Goal: Task Accomplishment & Management: Use online tool/utility

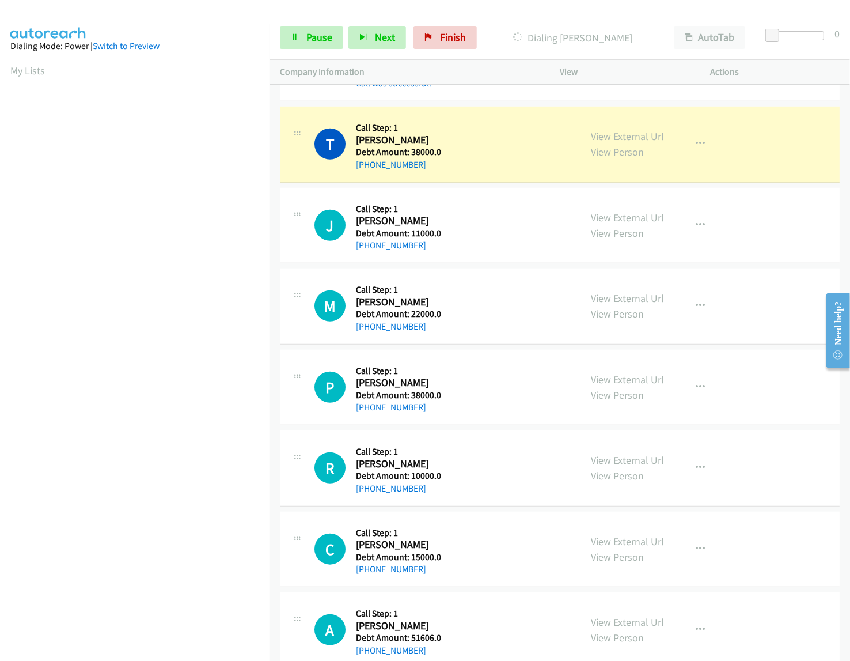
scroll to position [627, 0]
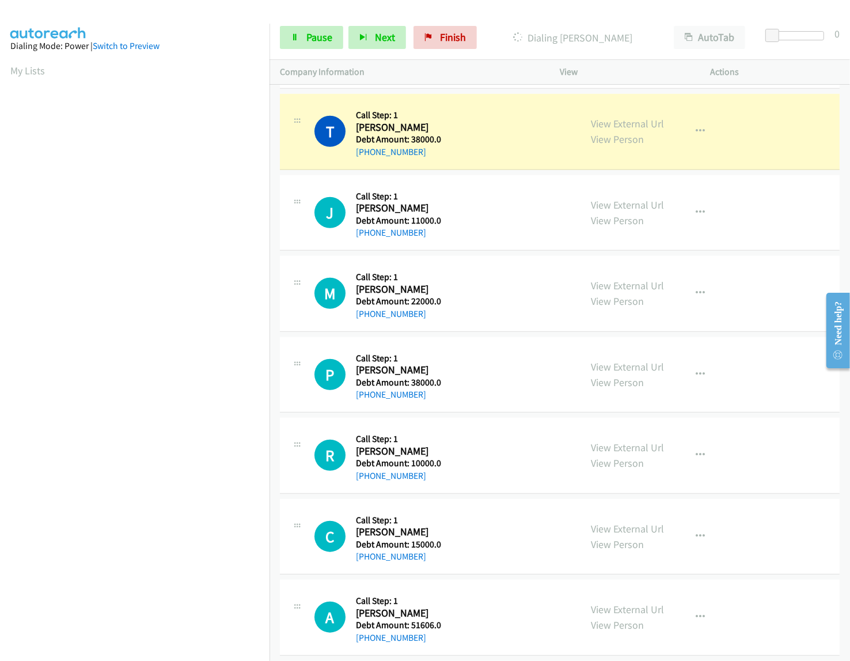
click at [307, 39] on span "Pause" at bounding box center [320, 37] width 26 height 13
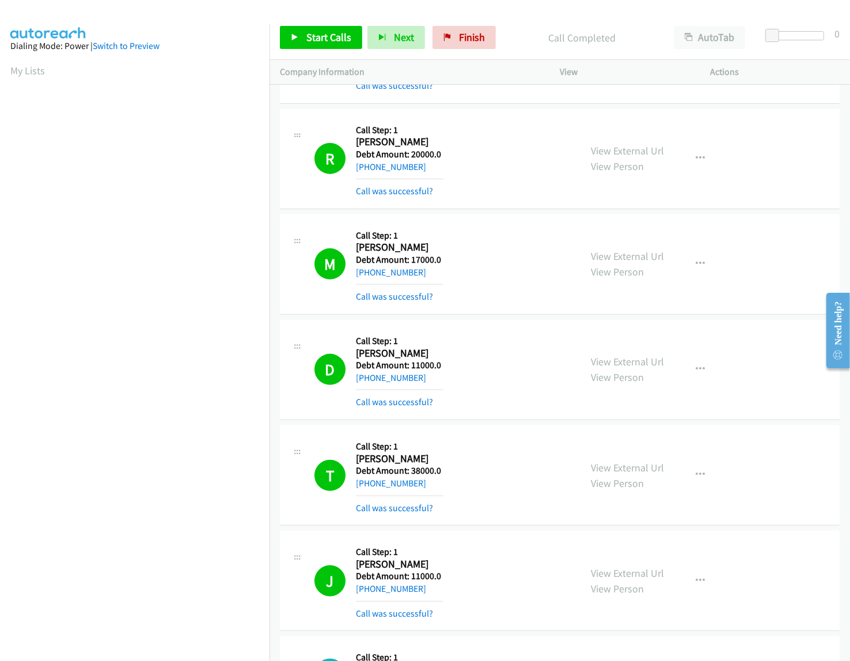
drag, startPoint x: 356, startPoint y: 246, endPoint x: 442, endPoint y: 271, distance: 89.5
click at [442, 271] on div "Callback Scheduled Call Step: 1 Marcus Watkins America/Los_Angeles Debt Amount:…" at bounding box center [400, 264] width 88 height 79
click at [273, 425] on td "T Callback Scheduled Call Step: 1 Traquesha Brito America/Phoenix Debt Amount: …" at bounding box center [560, 475] width 581 height 105
drag, startPoint x: 356, startPoint y: 249, endPoint x: 422, endPoint y: 274, distance: 70.7
click at [422, 274] on div "Callback Scheduled Call Step: 1 Marcus Watkins America/Los_Angeles Debt Amount:…" at bounding box center [400, 264] width 88 height 79
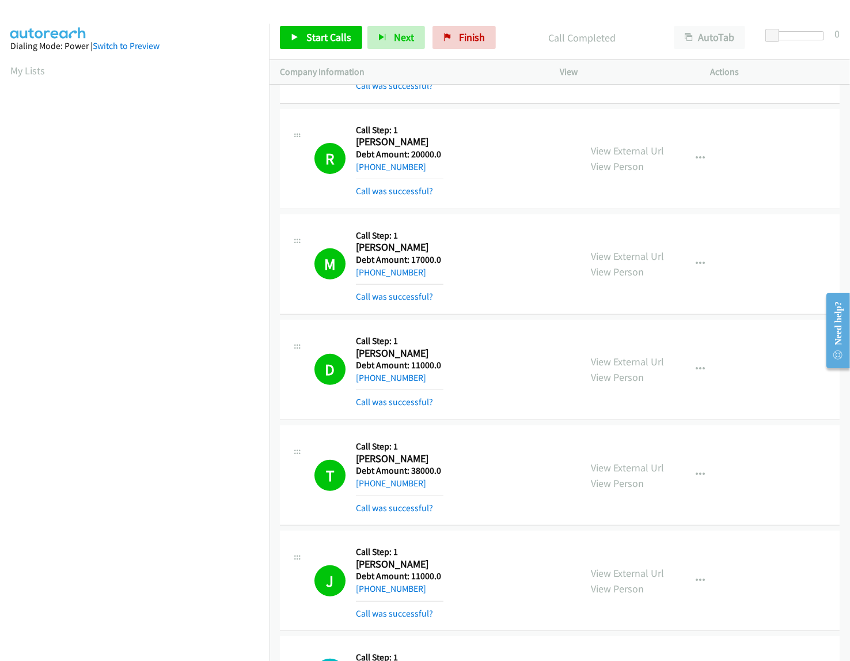
copy div "Marcus Watkins America/Los_Angeles Debt Amount: 17000.0 +1 323-561-8733"
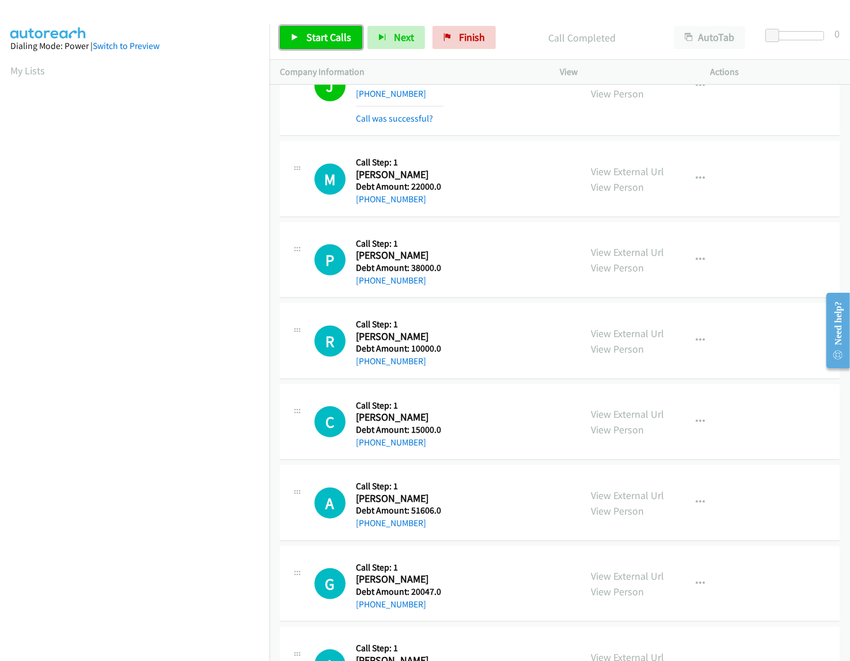
click at [327, 31] on span "Start Calls" at bounding box center [329, 37] width 45 height 13
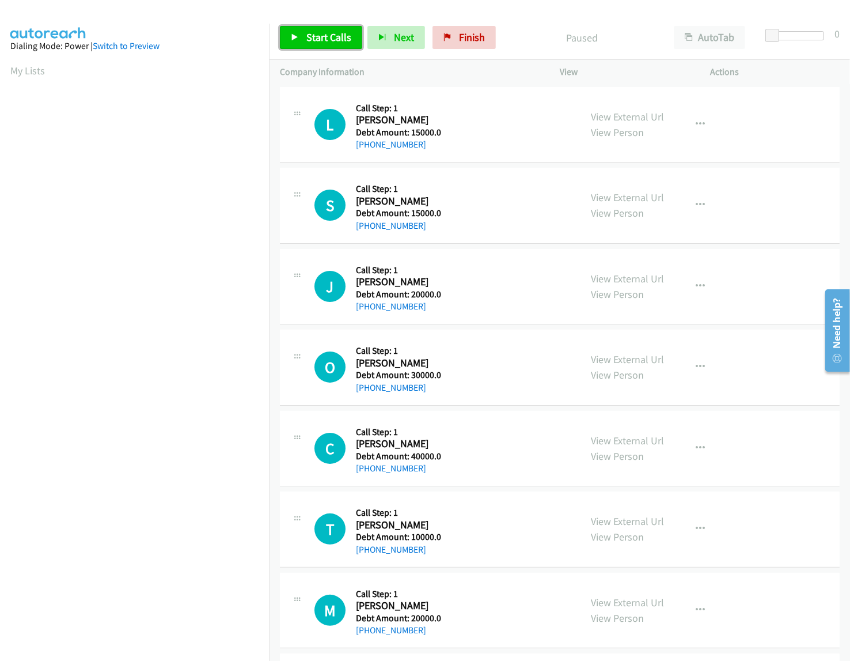
click at [309, 45] on link "Start Calls" at bounding box center [321, 37] width 82 height 23
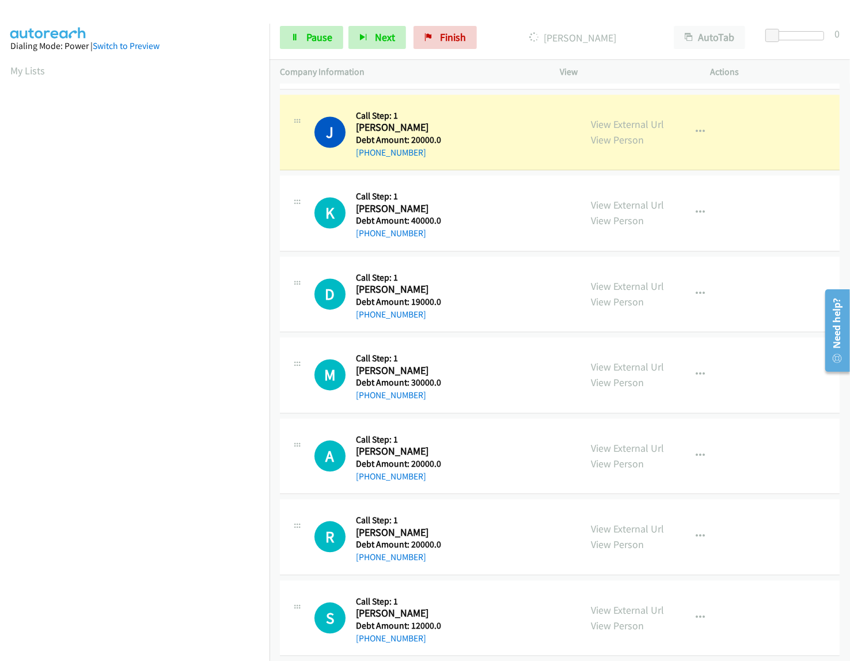
scroll to position [1790, 0]
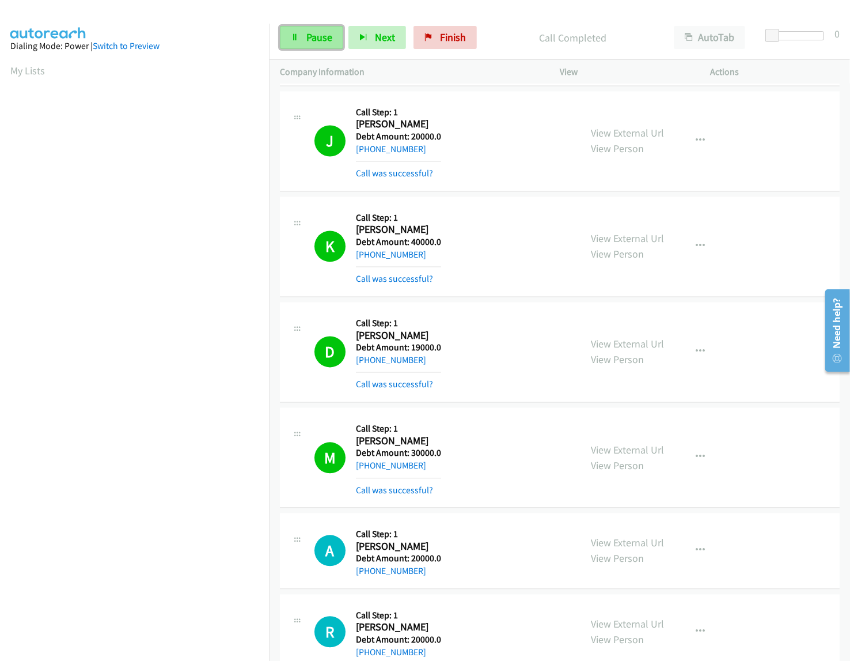
click at [300, 40] on link "Pause" at bounding box center [311, 37] width 63 height 23
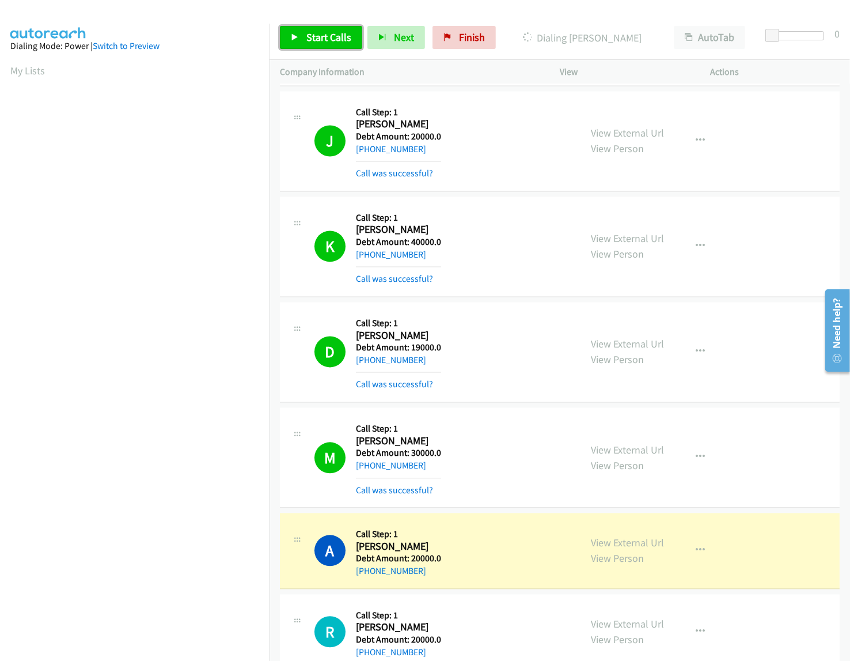
click at [304, 39] on link "Start Calls" at bounding box center [321, 37] width 82 height 23
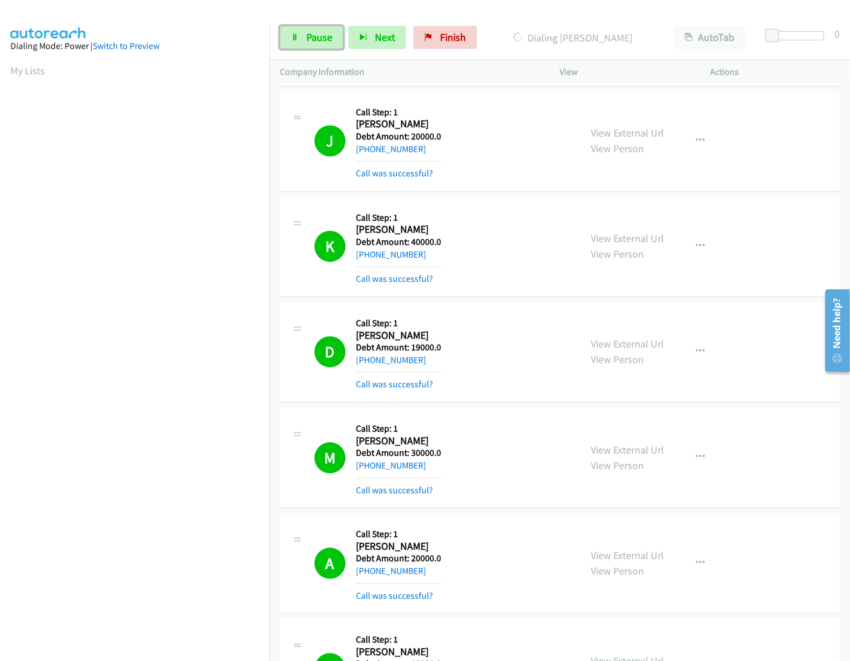
drag, startPoint x: 318, startPoint y: 41, endPoint x: 292, endPoint y: 249, distance: 210.3
click at [318, 41] on span "Pause" at bounding box center [320, 37] width 26 height 13
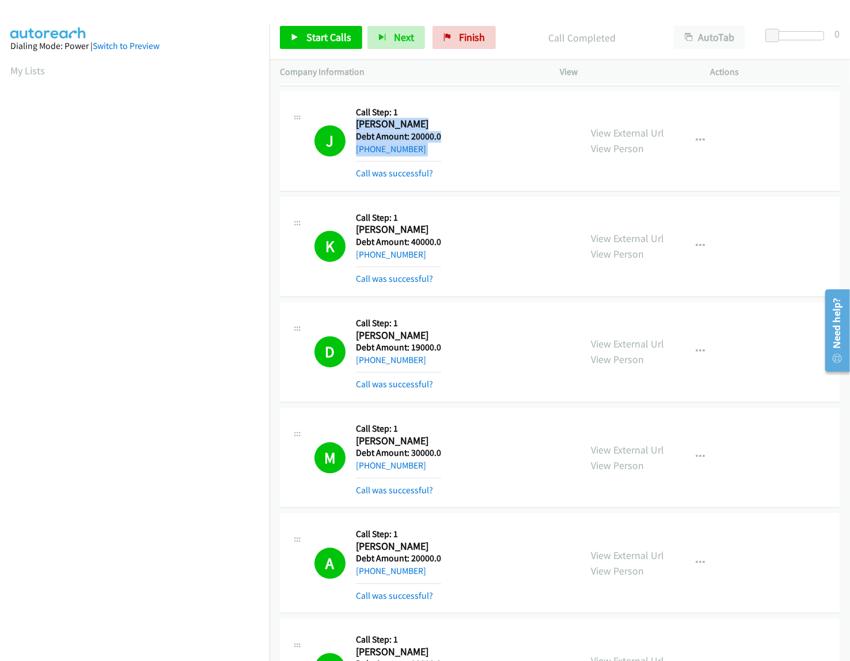
drag, startPoint x: 358, startPoint y: 128, endPoint x: 438, endPoint y: 162, distance: 87.8
click at [438, 162] on div "Callback Scheduled Call Step: 1 Jayson Morales America/Denver Debt Amount: 2000…" at bounding box center [398, 140] width 85 height 79
click at [304, 39] on link "Start Calls" at bounding box center [321, 37] width 82 height 23
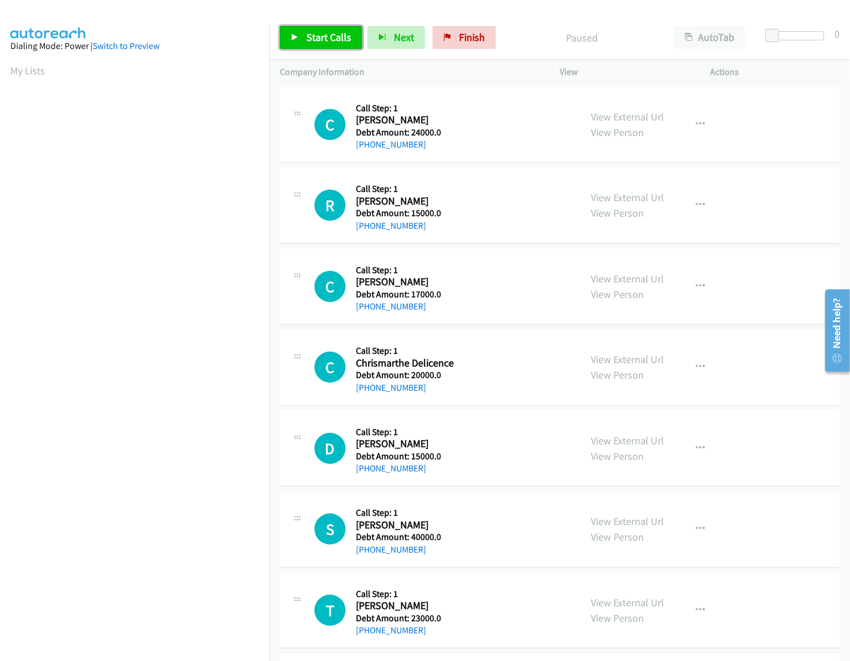
click at [336, 45] on link "Start Calls" at bounding box center [321, 37] width 82 height 23
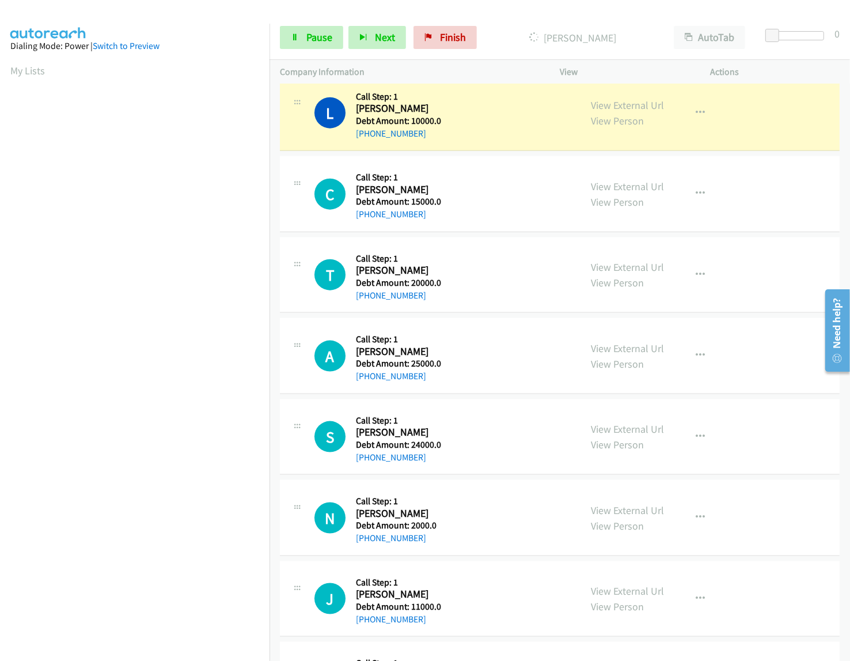
scroll to position [0, 1]
drag, startPoint x: 356, startPoint y: 113, endPoint x: 424, endPoint y: 122, distance: 68.6
click at [430, 141] on div "Callback Scheduled Call Step: 1 Lamar Robinson America/Chicago Debt Amount: 100…" at bounding box center [412, 113] width 113 height 55
copy div "Lamar Robinson America/Chicago Debt Amount: 10000.0 +1 769-770-8271"
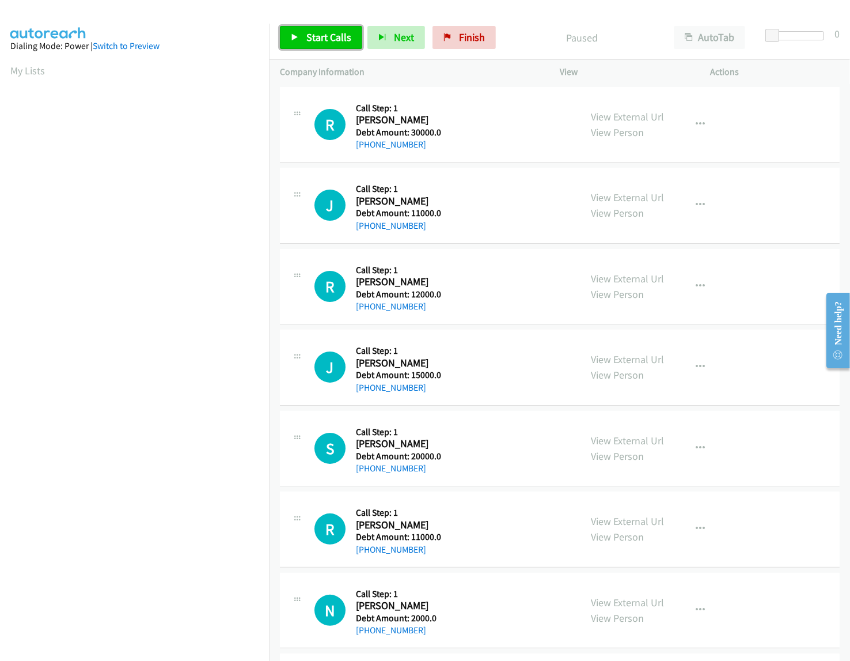
click at [315, 32] on span "Start Calls" at bounding box center [329, 37] width 45 height 13
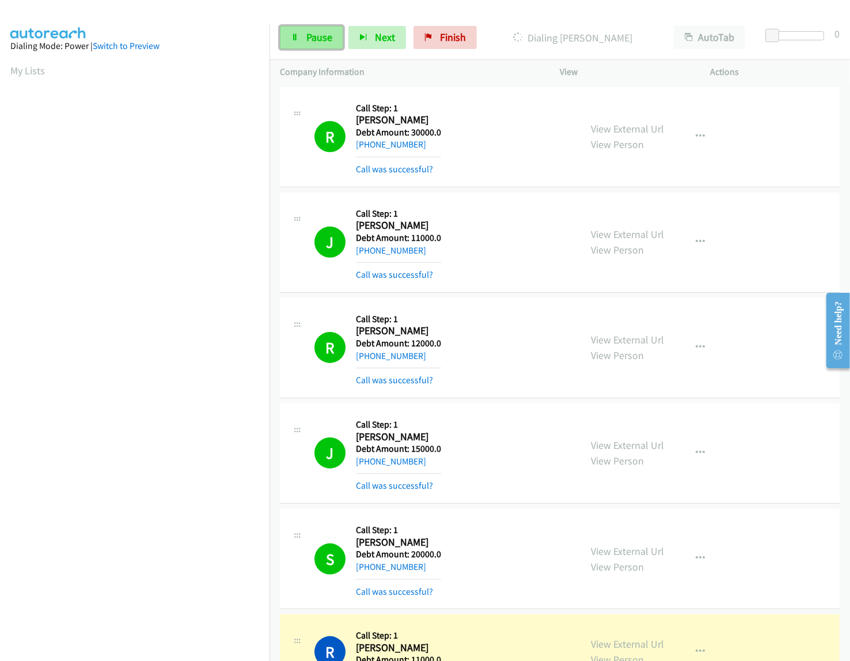
click at [332, 27] on link "Pause" at bounding box center [311, 37] width 63 height 23
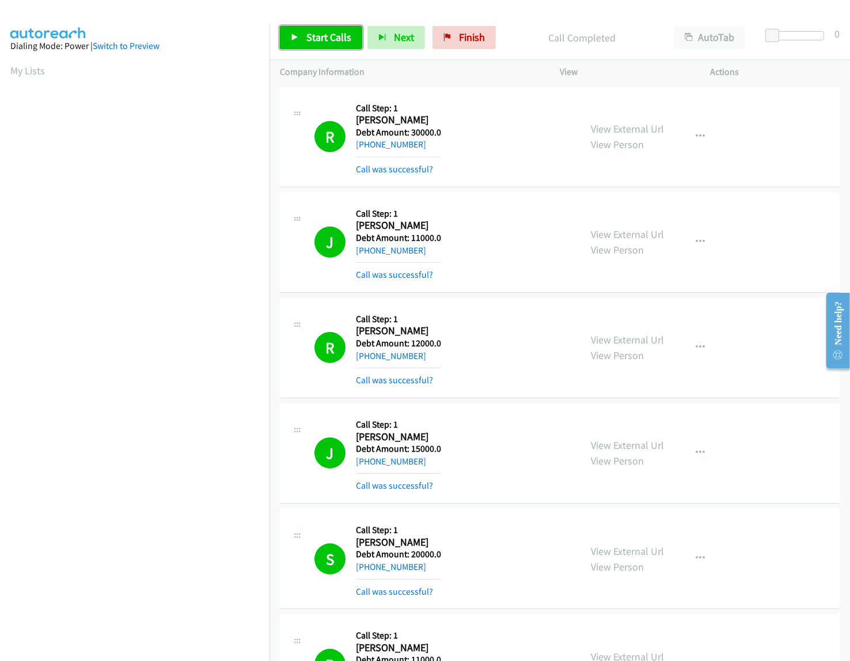
click at [330, 32] on span "Start Calls" at bounding box center [329, 37] width 45 height 13
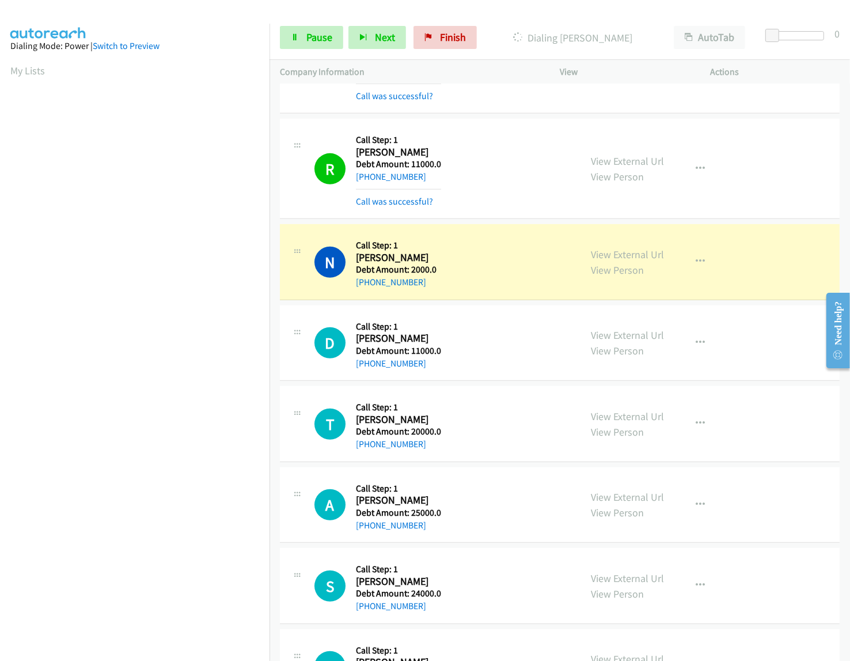
click at [293, 214] on div "R Callback Scheduled Call Step: 1 Richard Smith America/Chicago Debt Amount: 11…" at bounding box center [560, 169] width 560 height 100
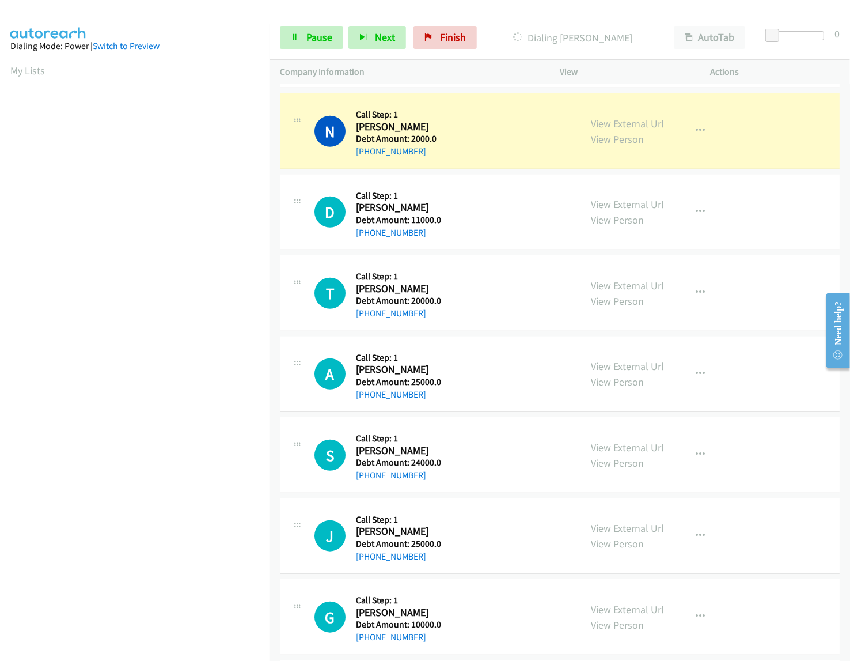
scroll to position [631, 0]
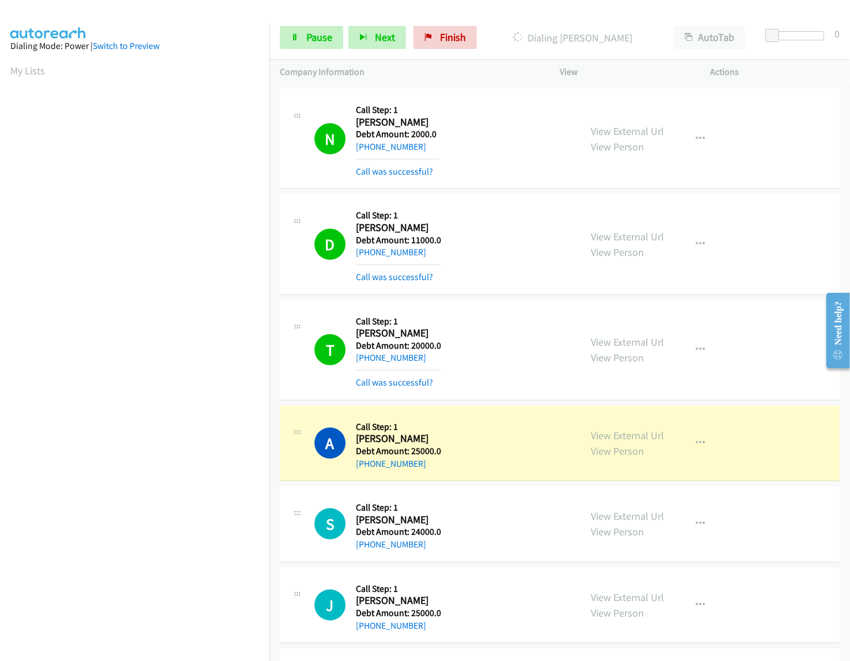
click at [292, 97] on div "N Callback Scheduled Call Step: 1 Nicol Shipp America/Chicago Debt Amount: 2000…" at bounding box center [560, 139] width 560 height 100
drag, startPoint x: 356, startPoint y: 439, endPoint x: 434, endPoint y: 462, distance: 81.0
click at [434, 462] on div "Callback Scheduled Call Step: 1 Althea Isaac America/New_York Debt Amount: 2500…" at bounding box center [398, 443] width 85 height 55
copy div "Althea Isaac America/New_York Debt Amount: 25000.0 +1 929-230-9389"
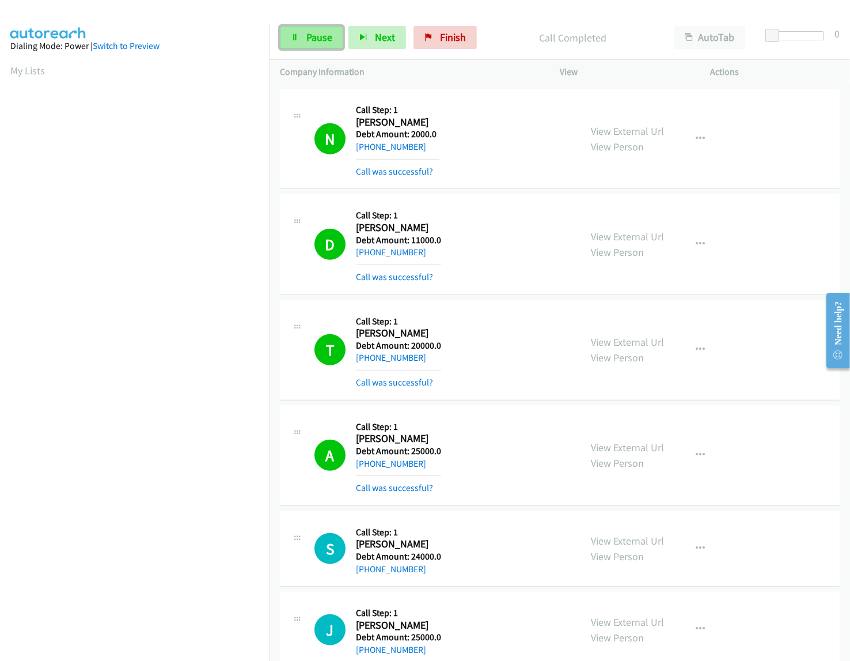
click at [316, 36] on span "Pause" at bounding box center [320, 37] width 26 height 13
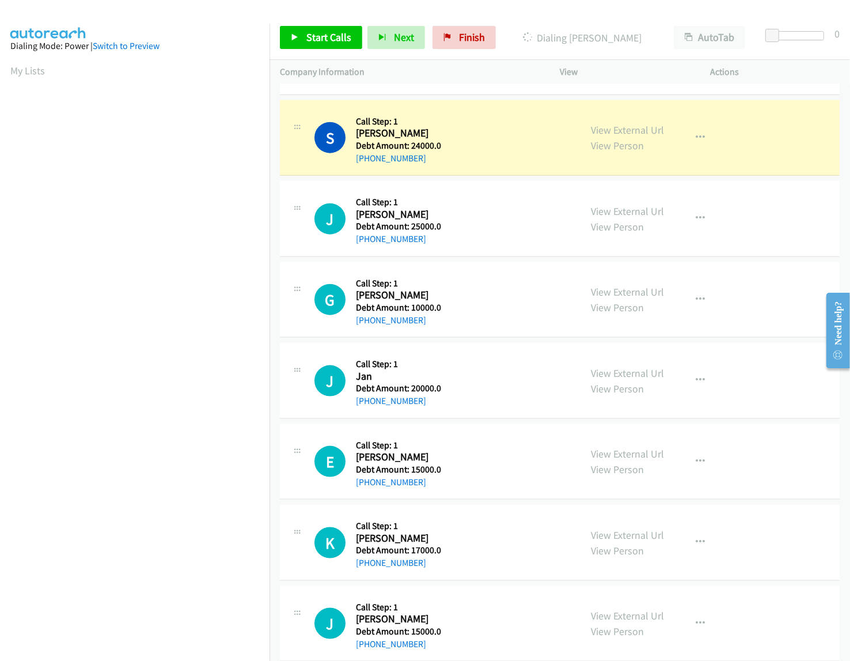
scroll to position [1044, 0]
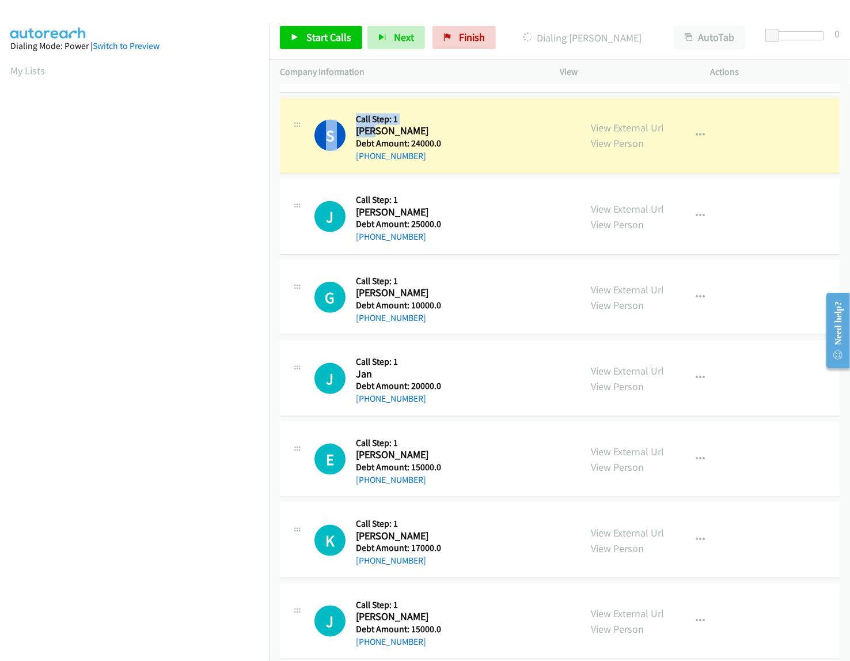
drag, startPoint x: 355, startPoint y: 136, endPoint x: 373, endPoint y: 136, distance: 18.4
click at [373, 136] on div "S Callback Scheduled Call Step: 1 Stephen Phillips America/Chicago Debt Amount:…" at bounding box center [443, 135] width 256 height 55
drag, startPoint x: 425, startPoint y: 133, endPoint x: 344, endPoint y: 128, distance: 81.3
click at [344, 128] on div "S Callback Scheduled Call Step: 1 Stephen Phillips America/Chicago Debt Amount:…" at bounding box center [443, 135] width 256 height 55
click at [381, 134] on h2 "Stephen Phillips" at bounding box center [398, 130] width 84 height 13
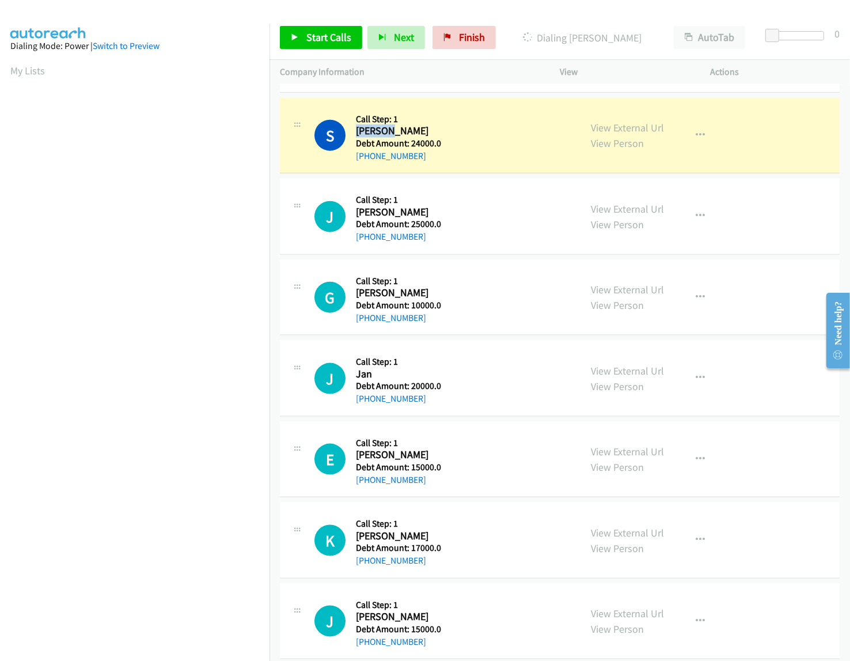
drag, startPoint x: 356, startPoint y: 133, endPoint x: 392, endPoint y: 135, distance: 36.9
click at [392, 135] on h2 "Stephen Phillips" at bounding box center [398, 130] width 84 height 13
drag, startPoint x: 353, startPoint y: 134, endPoint x: 422, endPoint y: 139, distance: 69.3
click at [422, 139] on div "S Callback Scheduled Call Step: 1 Stephen Phillips America/Chicago Debt Amount:…" at bounding box center [443, 135] width 256 height 55
click at [450, 153] on div "S Callback Scheduled Call Step: 1 Stephen Phillips America/Chicago Debt Amount:…" at bounding box center [443, 135] width 256 height 55
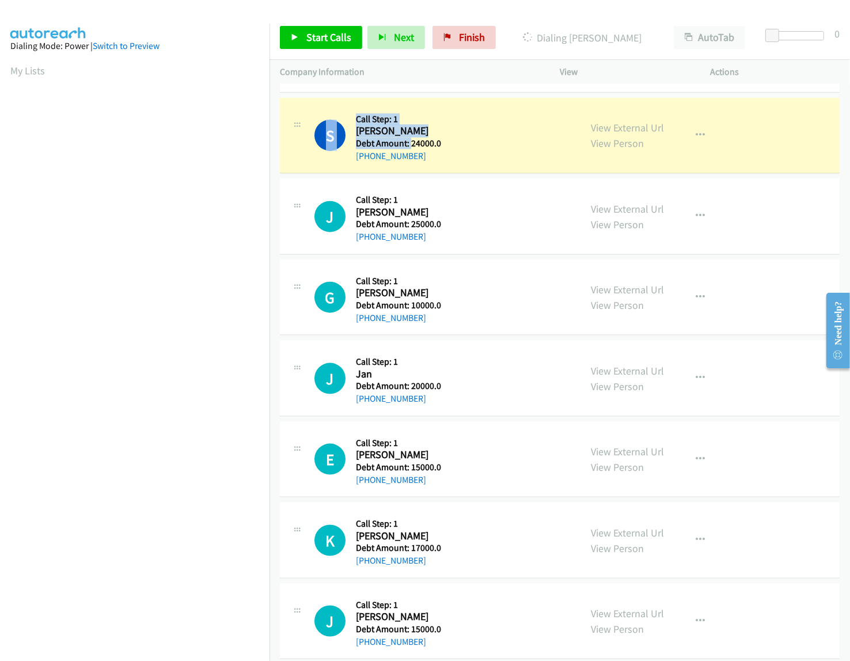
drag, startPoint x: 355, startPoint y: 133, endPoint x: 411, endPoint y: 140, distance: 56.4
click at [411, 140] on div "S Callback Scheduled Call Step: 1 Stephen Phillips America/Chicago Debt Amount:…" at bounding box center [443, 135] width 256 height 55
drag, startPoint x: 439, startPoint y: 158, endPoint x: 433, endPoint y: 156, distance: 6.2
click at [438, 160] on div "+1 817-240-5525" at bounding box center [398, 156] width 85 height 14
drag, startPoint x: 392, startPoint y: 158, endPoint x: 356, endPoint y: 136, distance: 42.7
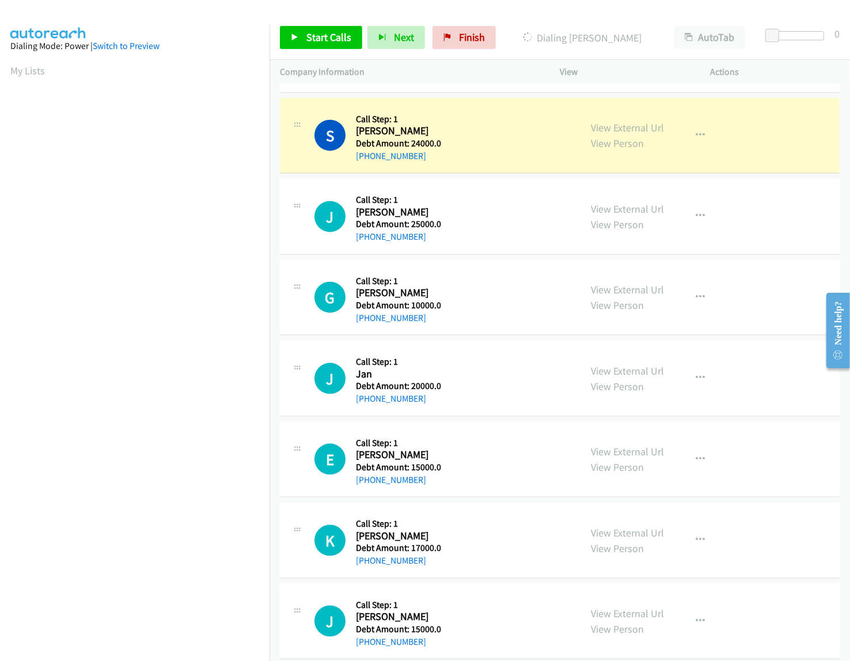
click at [356, 136] on div "Callback Scheduled Call Step: 1 Stephen Phillips America/Chicago Debt Amount: 2…" at bounding box center [398, 135] width 85 height 55
copy div "Stephen Phillips America/Chicago Debt Amount: 24000.0 +1 817-240-5525"
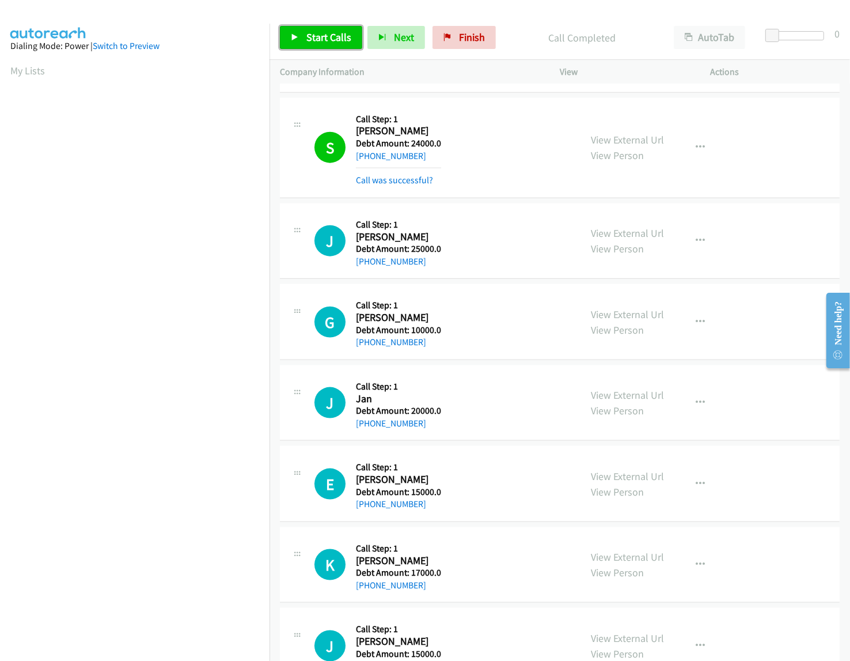
click at [313, 40] on span "Start Calls" at bounding box center [329, 37] width 45 height 13
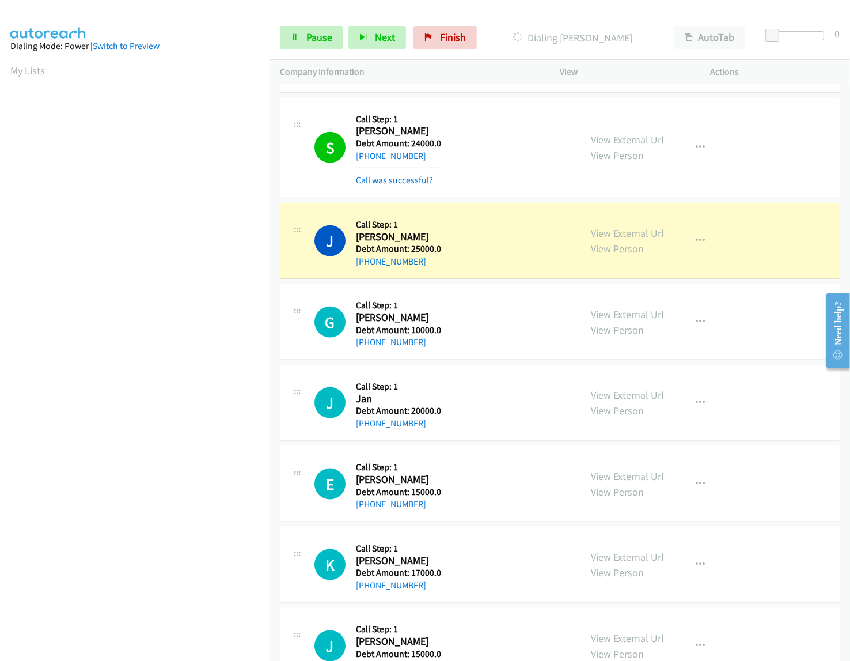
click at [480, 145] on div "S Callback Scheduled Call Step: 1 Stephen Phillips America/Chicago Debt Amount:…" at bounding box center [443, 147] width 256 height 79
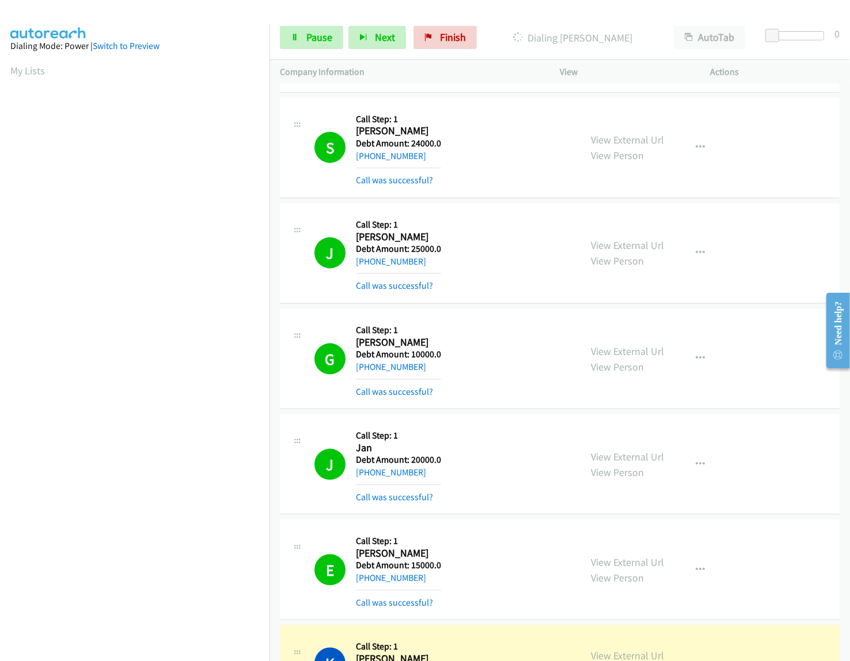
click at [414, 93] on div "A Callback Scheduled Call Step: 1 Althea Isaac America/New_York Debt Amount: 25…" at bounding box center [560, 43] width 560 height 100
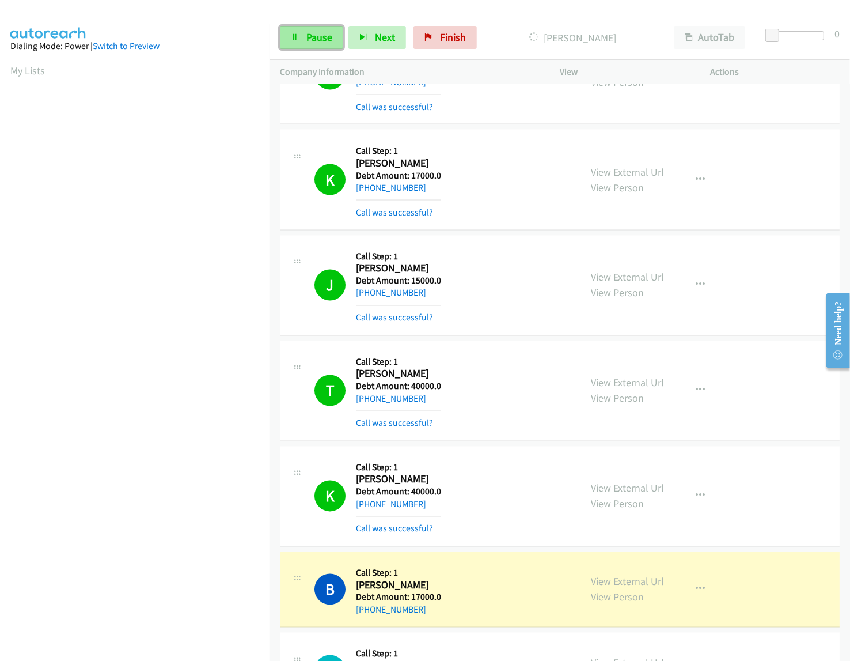
click at [318, 39] on span "Pause" at bounding box center [320, 37] width 26 height 13
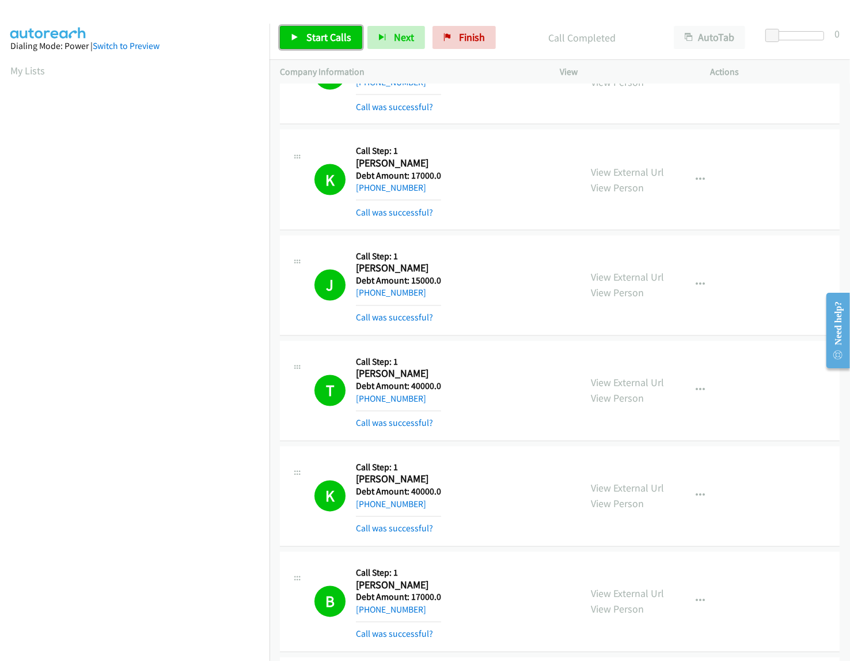
click at [317, 26] on link "Start Calls" at bounding box center [321, 37] width 82 height 23
click at [313, 37] on span "Pause" at bounding box center [320, 37] width 26 height 13
click at [313, 37] on span "Start Calls" at bounding box center [329, 37] width 45 height 13
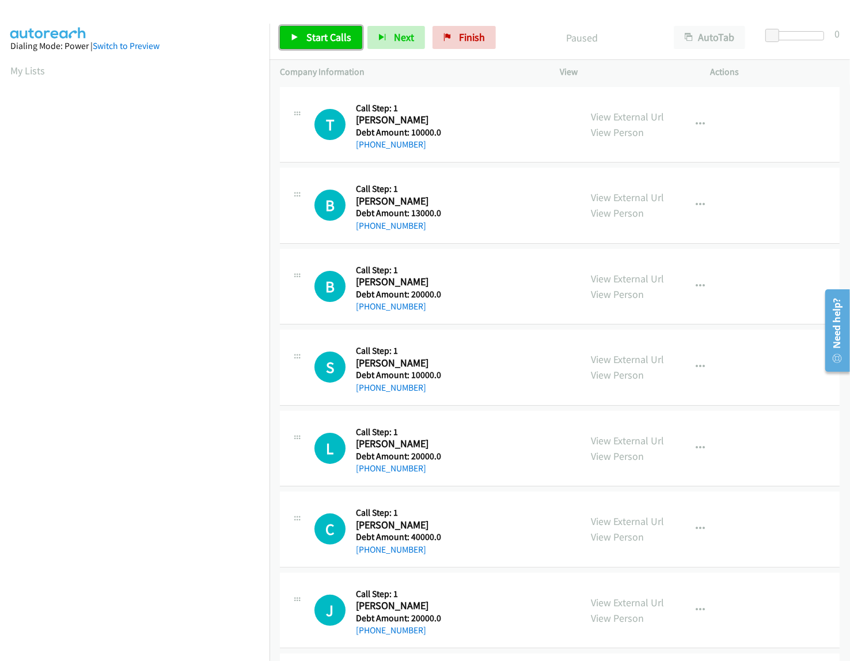
click at [315, 42] on span "Start Calls" at bounding box center [329, 37] width 45 height 13
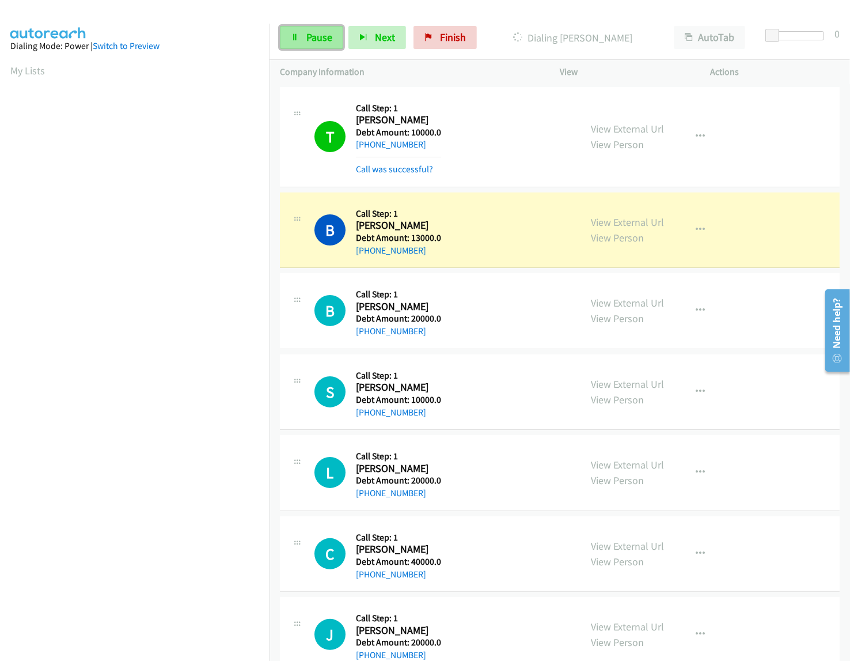
click at [332, 33] on link "Pause" at bounding box center [311, 37] width 63 height 23
click at [327, 35] on span "Start Calls" at bounding box center [329, 37] width 45 height 13
click at [321, 29] on link "Pause" at bounding box center [311, 37] width 63 height 23
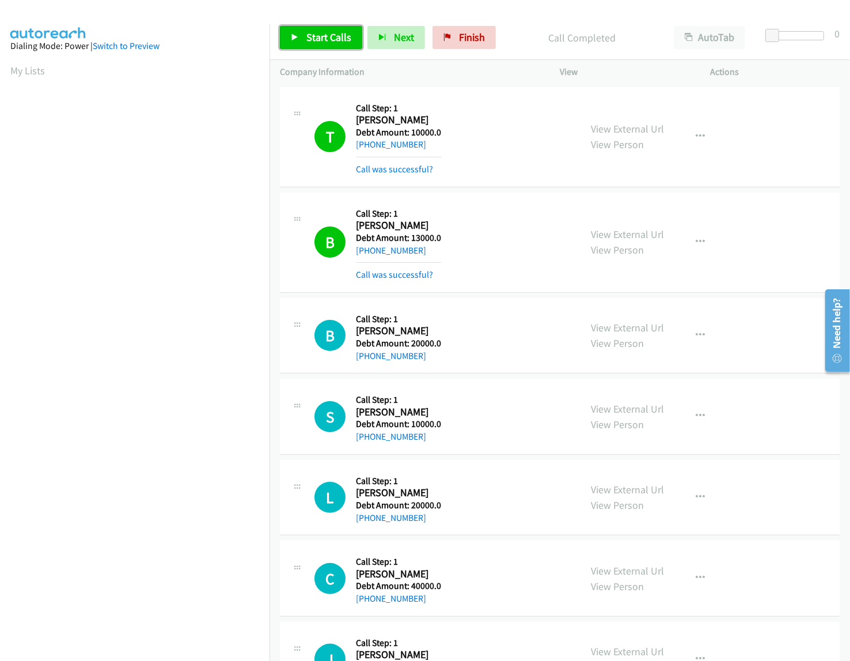
click at [301, 35] on link "Start Calls" at bounding box center [321, 37] width 82 height 23
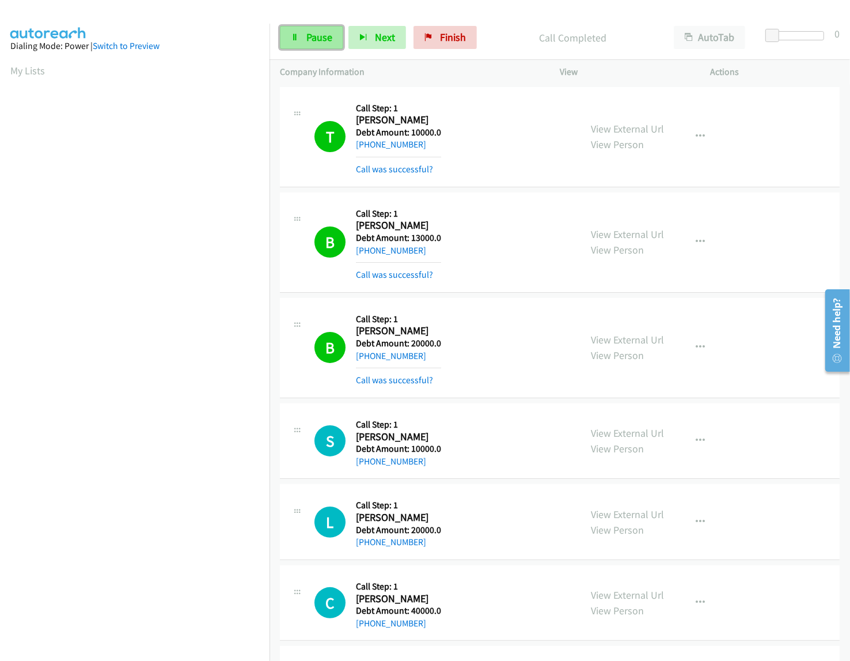
click at [322, 33] on span "Pause" at bounding box center [320, 37] width 26 height 13
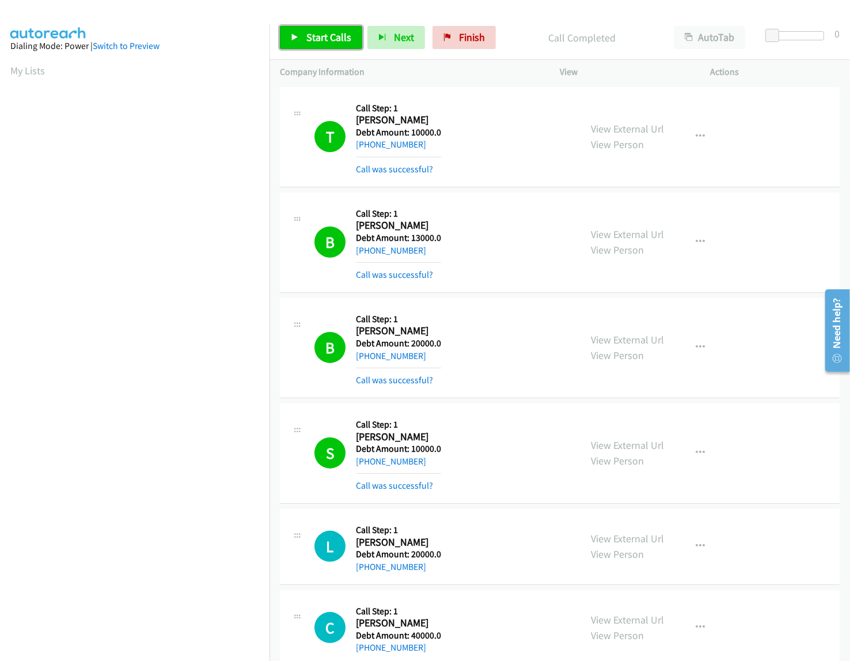
click at [329, 44] on link "Start Calls" at bounding box center [321, 37] width 82 height 23
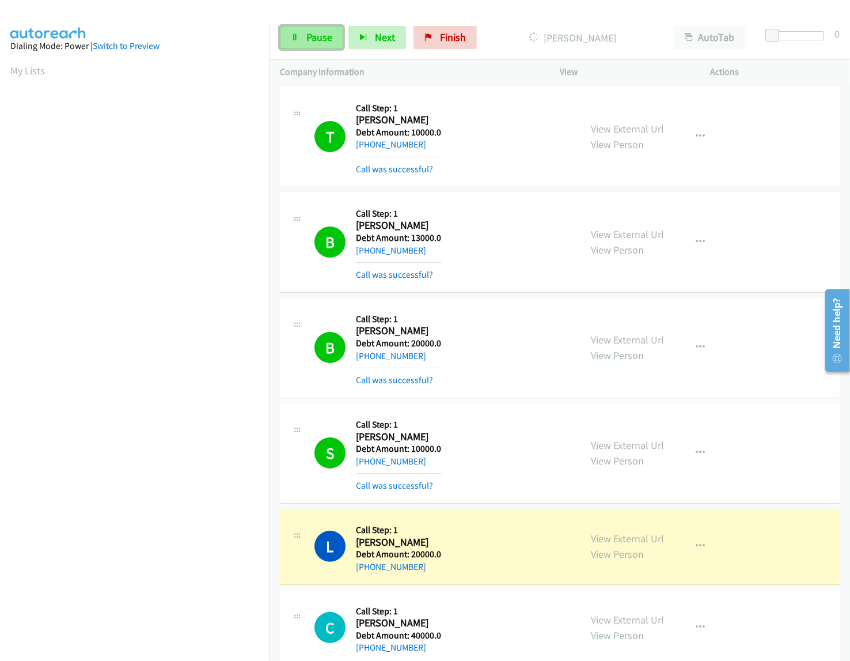
click at [321, 44] on span "Pause" at bounding box center [320, 37] width 26 height 13
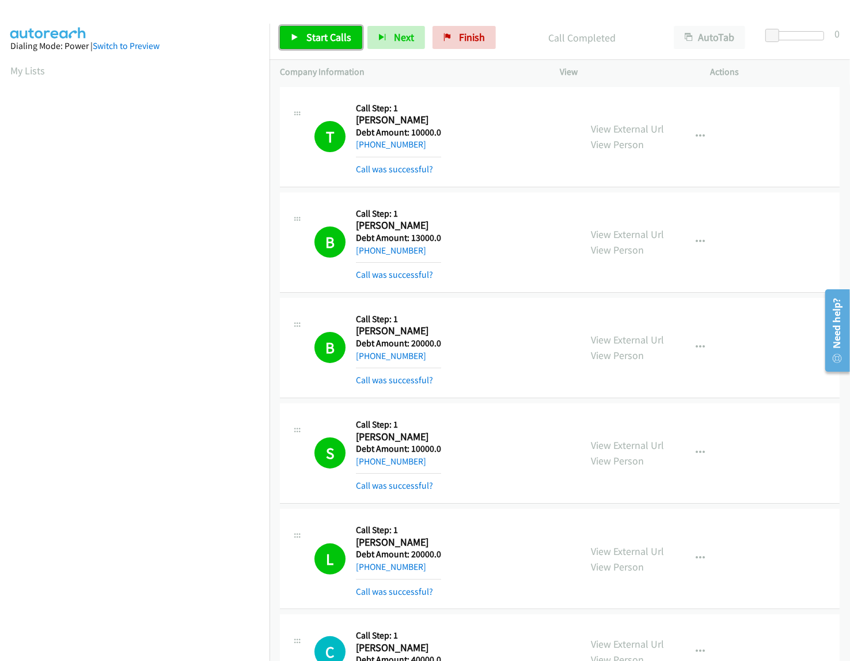
click at [304, 35] on link "Start Calls" at bounding box center [321, 37] width 82 height 23
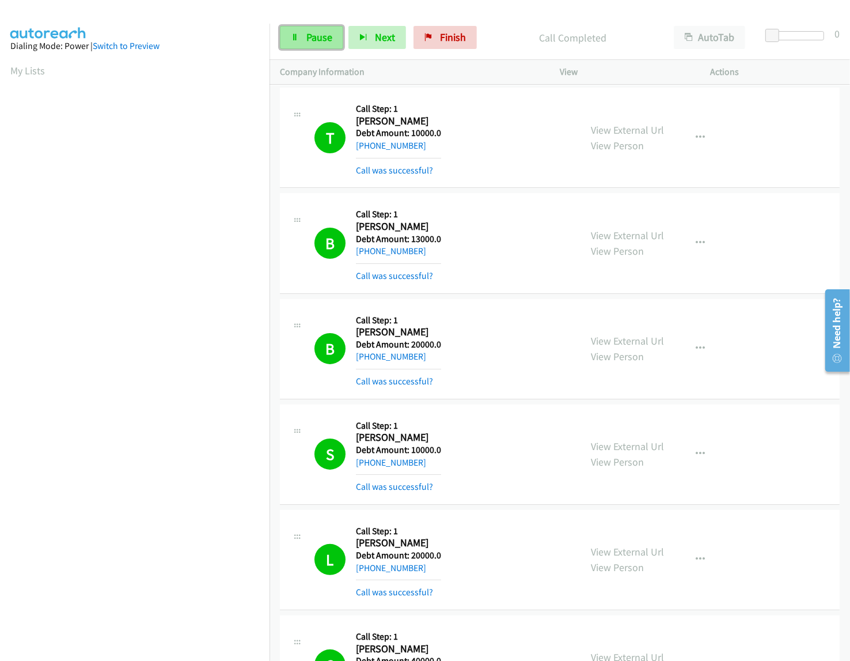
click at [335, 38] on link "Pause" at bounding box center [311, 37] width 63 height 23
click at [329, 26] on link "Start Calls" at bounding box center [321, 37] width 82 height 23
click at [323, 50] on div "Start Calls Pause Next Finish Dialing [PERSON_NAME] AutoTab AutoTab 0" at bounding box center [560, 38] width 581 height 44
click at [320, 35] on span "Pause" at bounding box center [320, 37] width 26 height 13
click at [323, 27] on link "Start Calls" at bounding box center [321, 37] width 82 height 23
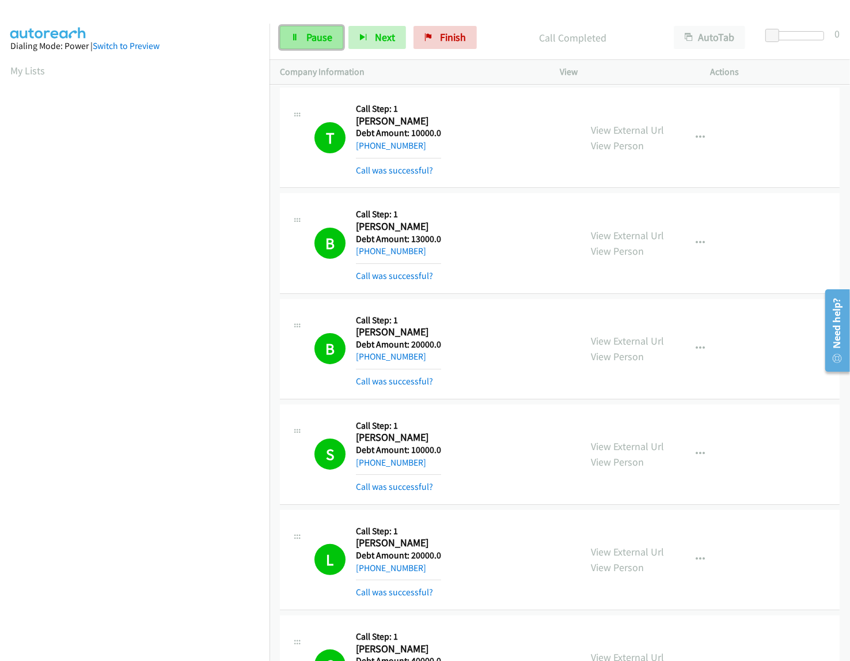
click at [301, 35] on link "Pause" at bounding box center [311, 37] width 63 height 23
click at [324, 33] on span "Start Calls" at bounding box center [329, 37] width 45 height 13
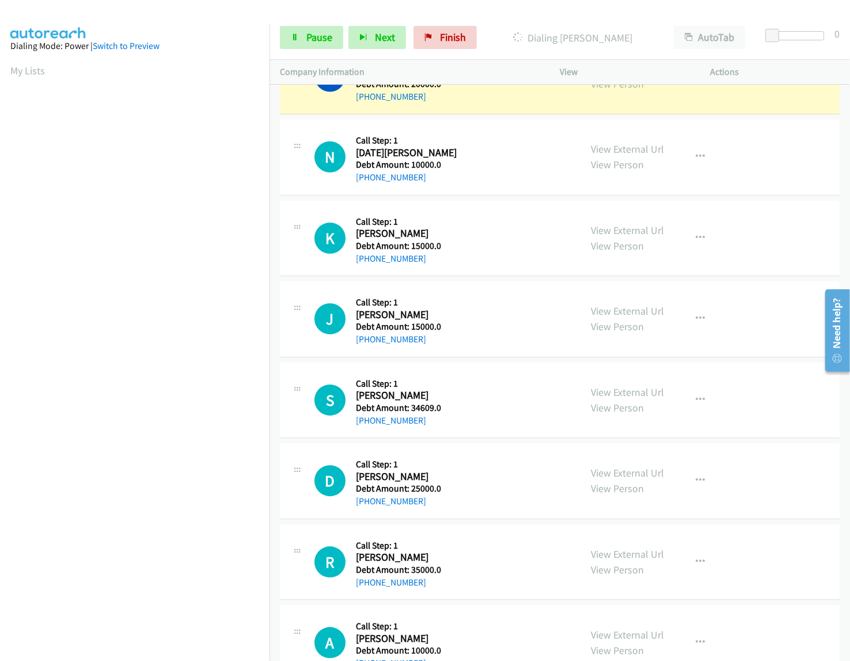
scroll to position [2501, 0]
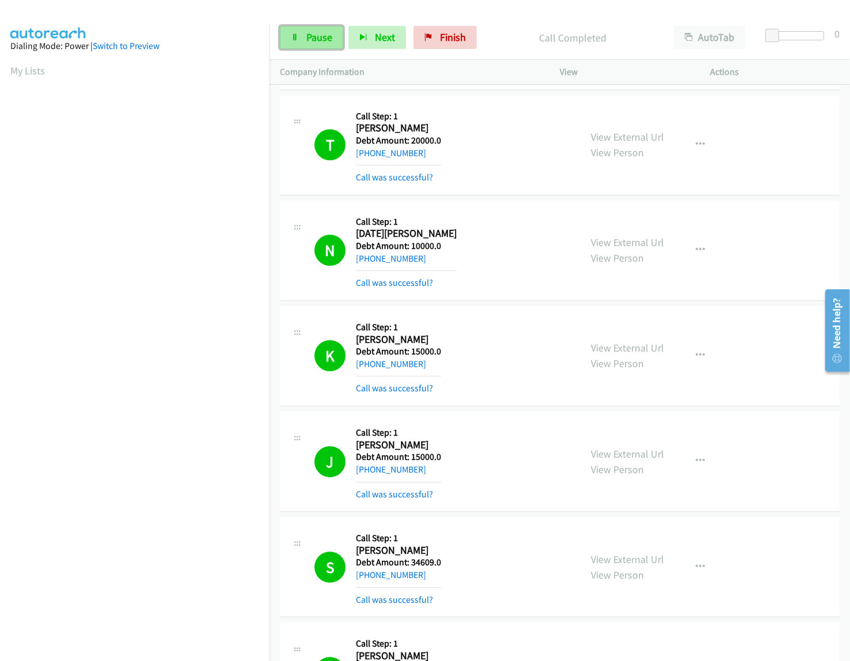
click at [308, 28] on link "Pause" at bounding box center [311, 37] width 63 height 23
click at [21, 74] on link "My Lists" at bounding box center [27, 70] width 35 height 13
